Goal: Check status: Check status

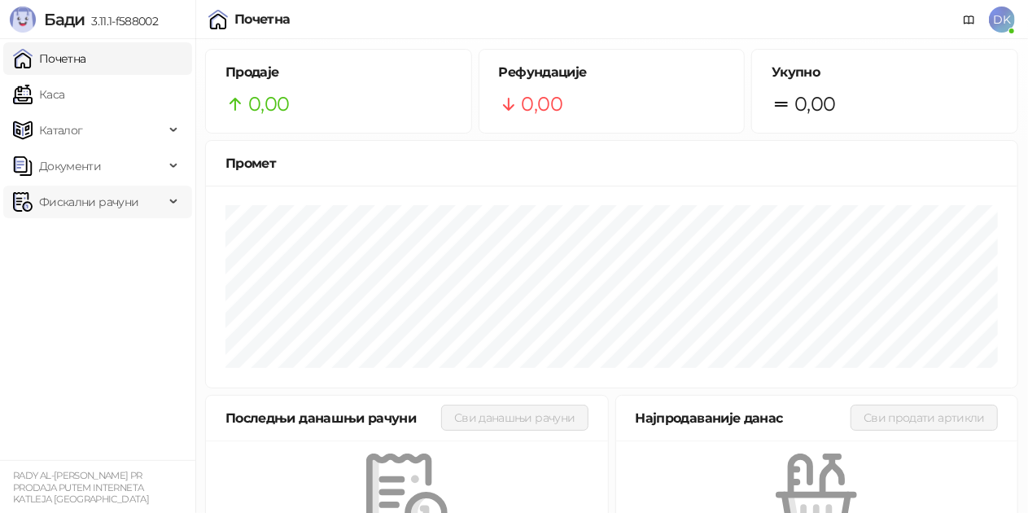
click at [86, 192] on span "Фискални рачуни" at bounding box center [88, 202] width 99 height 33
click at [75, 281] on link "По данима" at bounding box center [63, 273] width 86 height 33
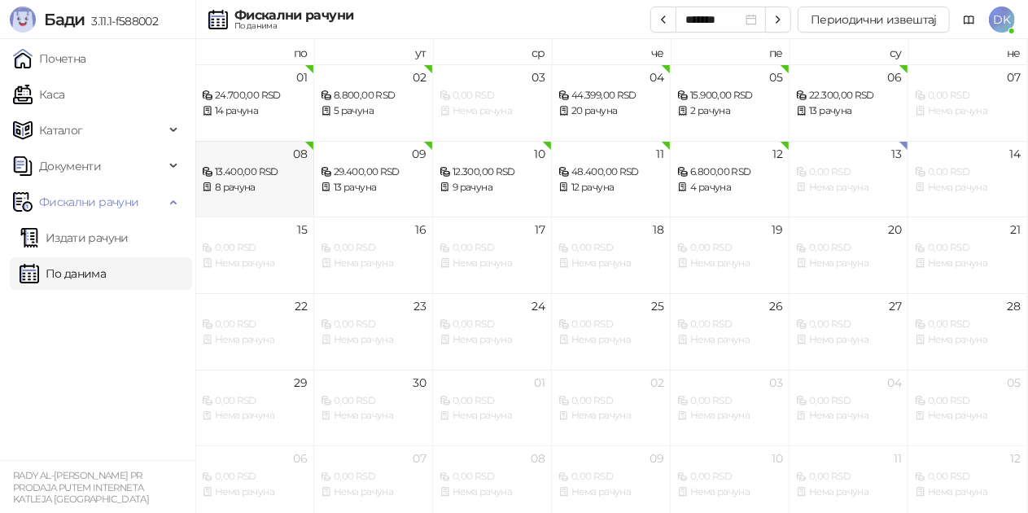
click at [285, 178] on div "13.400,00 RSD" at bounding box center [254, 171] width 105 height 15
click at [369, 181] on div "13 рачуна" at bounding box center [373, 187] width 105 height 15
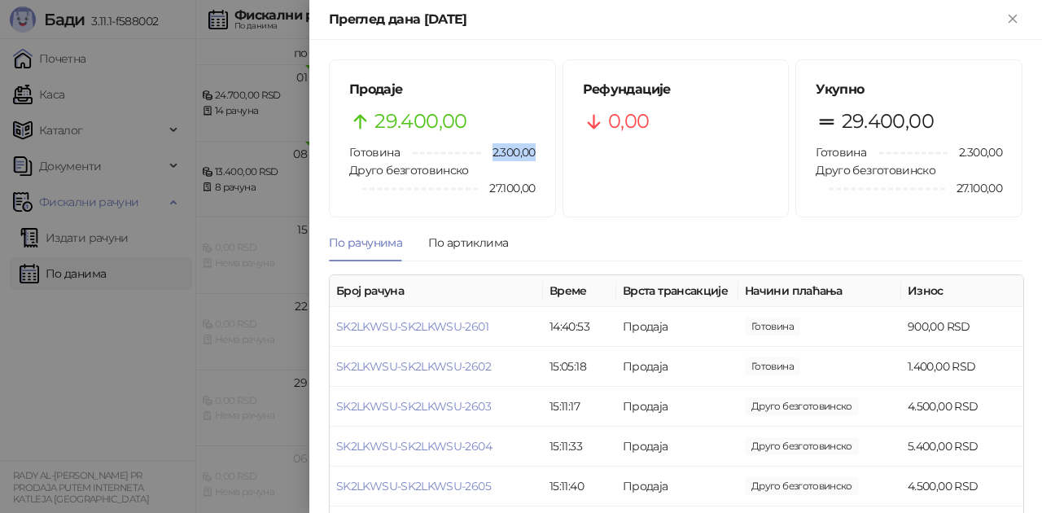
drag, startPoint x: 489, startPoint y: 155, endPoint x: 544, endPoint y: 153, distance: 54.5
click at [544, 153] on div "Продаје 29.400,00 Готовина 2.300,00 Друго безготовинско 27.100,00" at bounding box center [442, 138] width 225 height 156
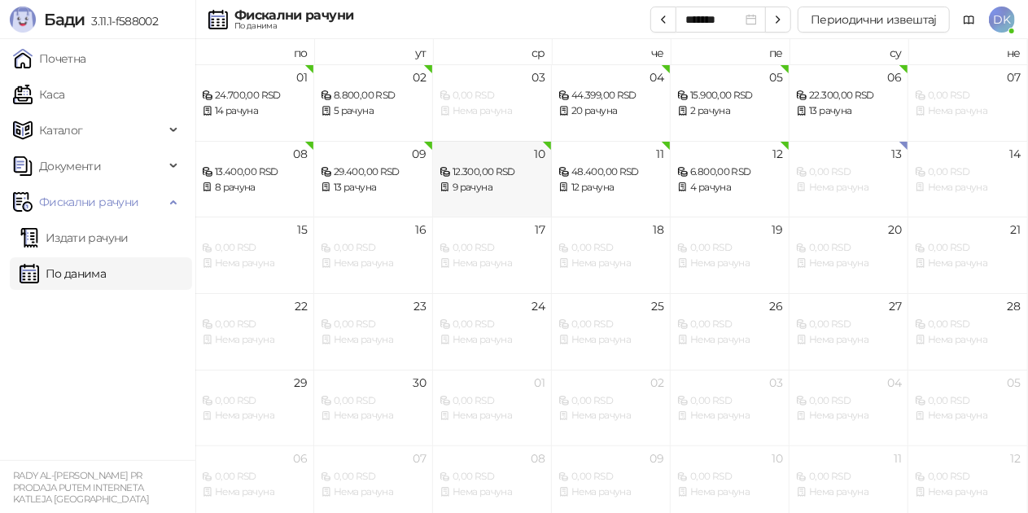
click at [491, 175] on div "12.300,00 RSD" at bounding box center [491, 171] width 105 height 15
click at [595, 186] on div "12 рачуна" at bounding box center [610, 187] width 105 height 15
click at [594, 177] on div "48.400,00 RSD" at bounding box center [610, 171] width 105 height 15
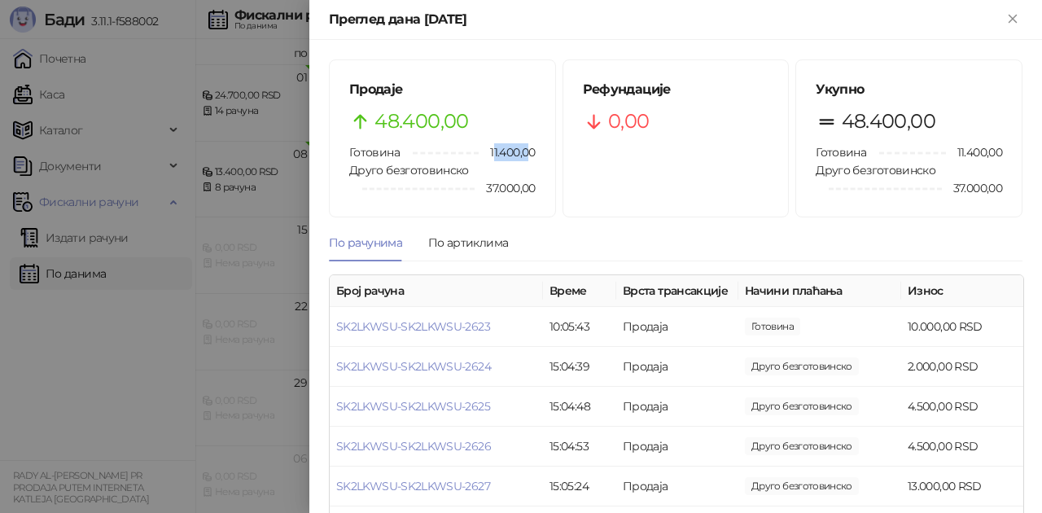
drag, startPoint x: 487, startPoint y: 151, endPoint x: 522, endPoint y: 153, distance: 34.2
click at [522, 153] on span "11.400,00" at bounding box center [506, 152] width 56 height 18
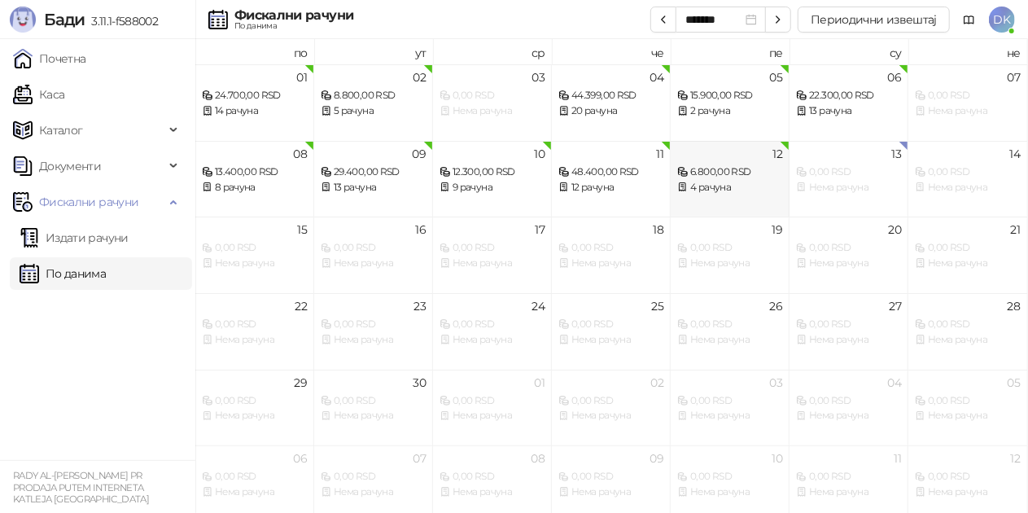
click at [710, 186] on div "4 рачуна" at bounding box center [729, 187] width 105 height 15
